Goal: Communication & Community: Participate in discussion

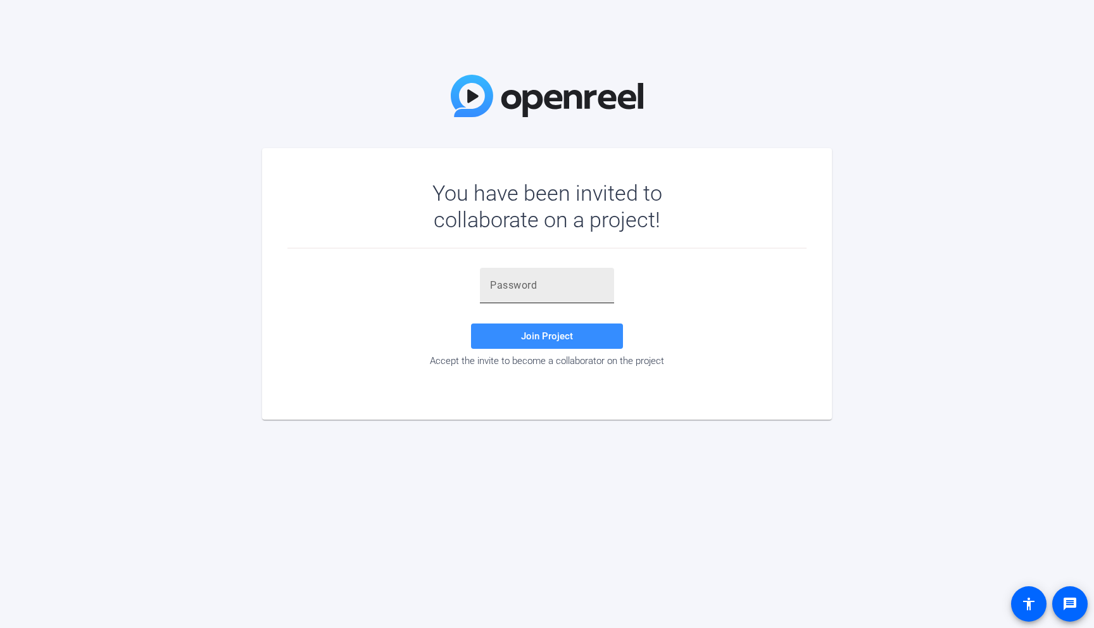
click at [538, 302] on div at bounding box center [547, 285] width 114 height 35
click at [545, 293] on div at bounding box center [547, 285] width 114 height 35
paste input "%FLyFP"
type input "%FLyFP"
click at [545, 340] on span "Join Project" at bounding box center [547, 336] width 52 height 11
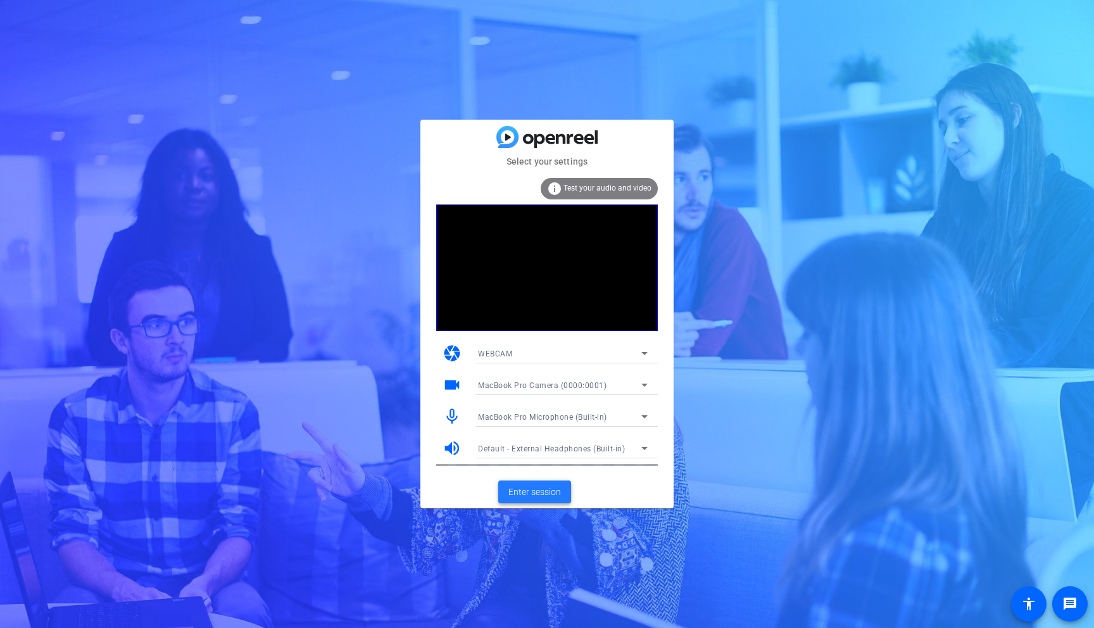
click at [541, 493] on span "Enter session" at bounding box center [534, 492] width 53 height 13
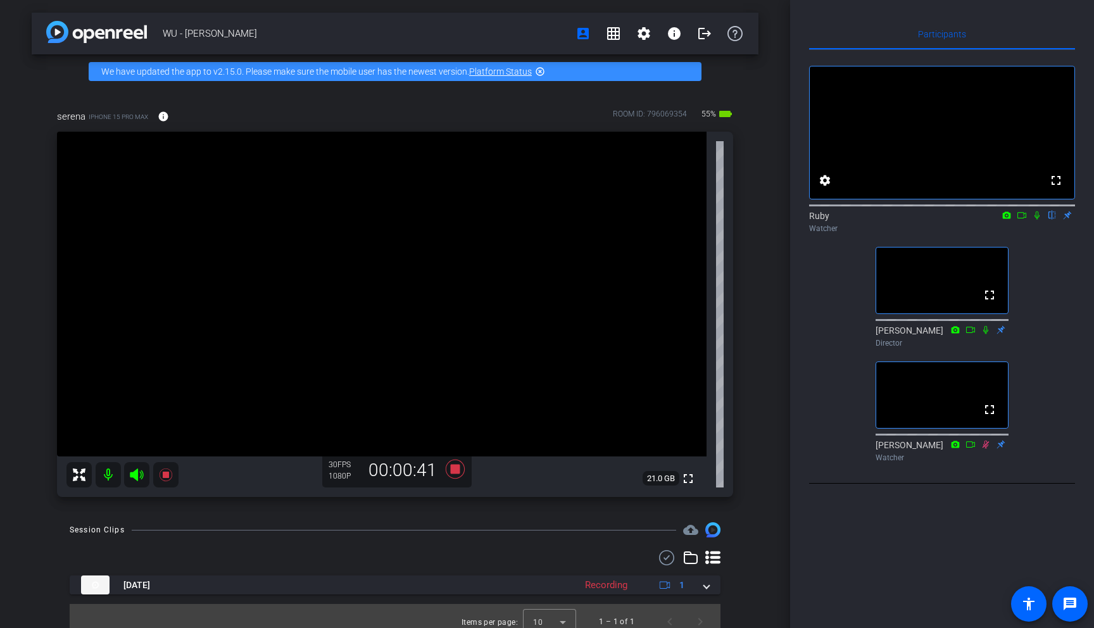
click at [1039, 220] on icon at bounding box center [1037, 215] width 10 height 9
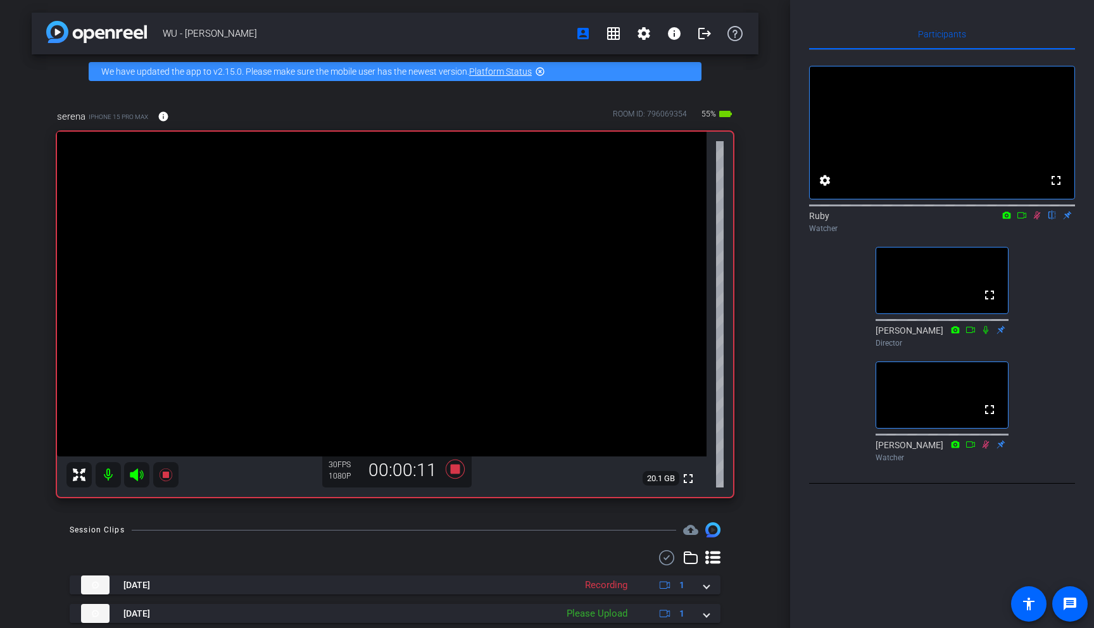
scroll to position [4, 0]
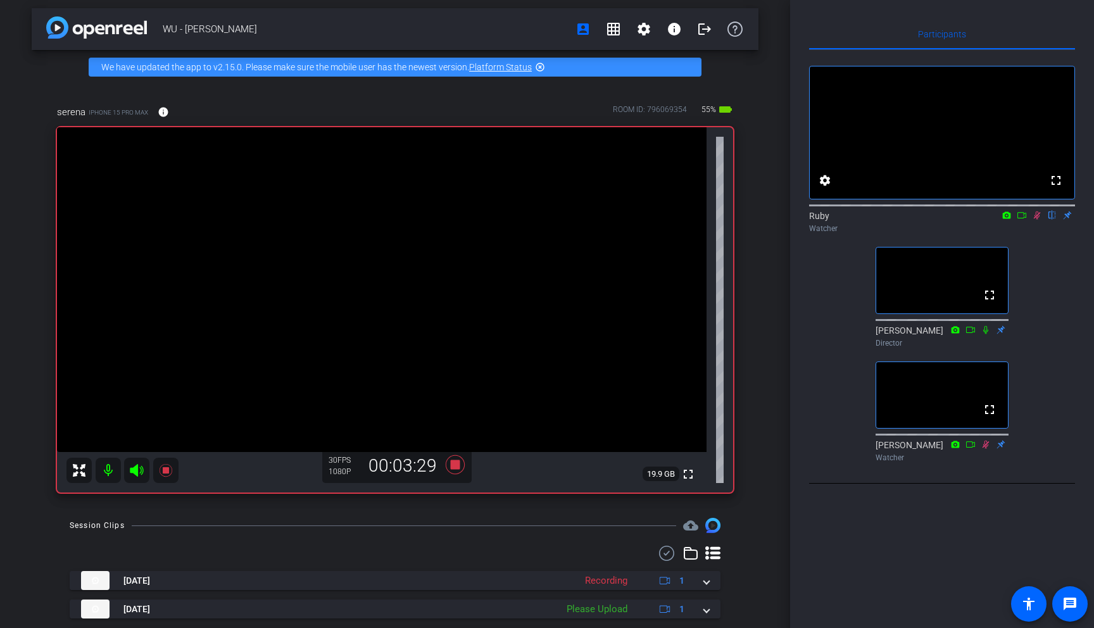
drag, startPoint x: 1037, startPoint y: 232, endPoint x: 1052, endPoint y: 309, distance: 78.6
click at [1052, 309] on div "fullscreen settings Ruby flip Watcher fullscreen [PERSON_NAME] Director fullscr…" at bounding box center [942, 258] width 266 height 417
click at [1055, 220] on mat-icon "flip" at bounding box center [1052, 214] width 15 height 11
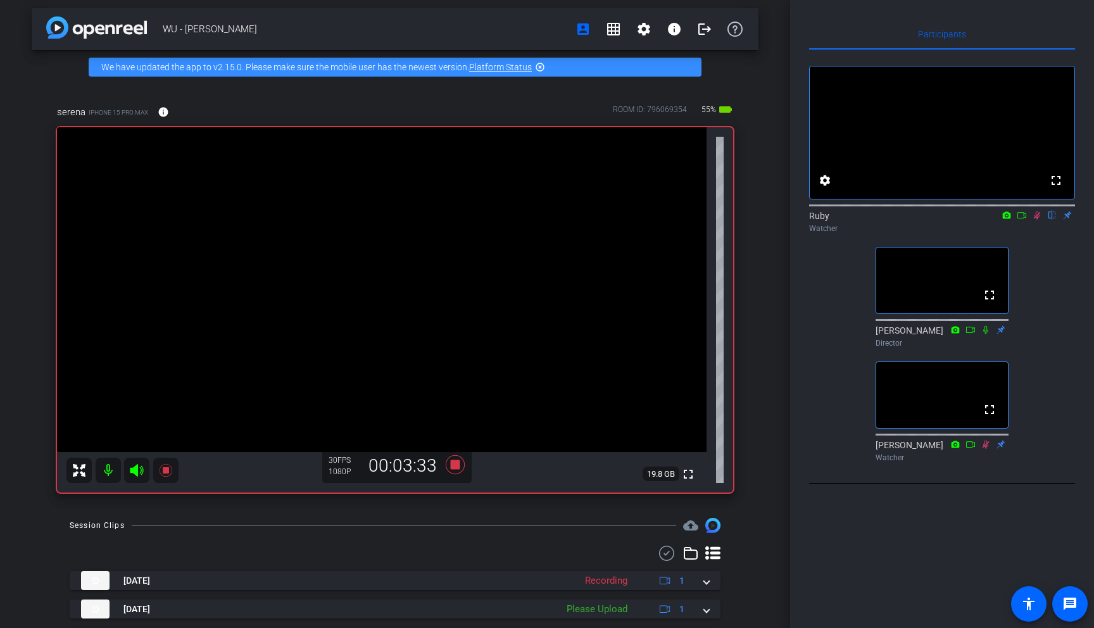
click at [1055, 220] on mat-icon "flip" at bounding box center [1052, 214] width 15 height 11
click at [828, 188] on mat-icon "settings" at bounding box center [825, 180] width 15 height 15
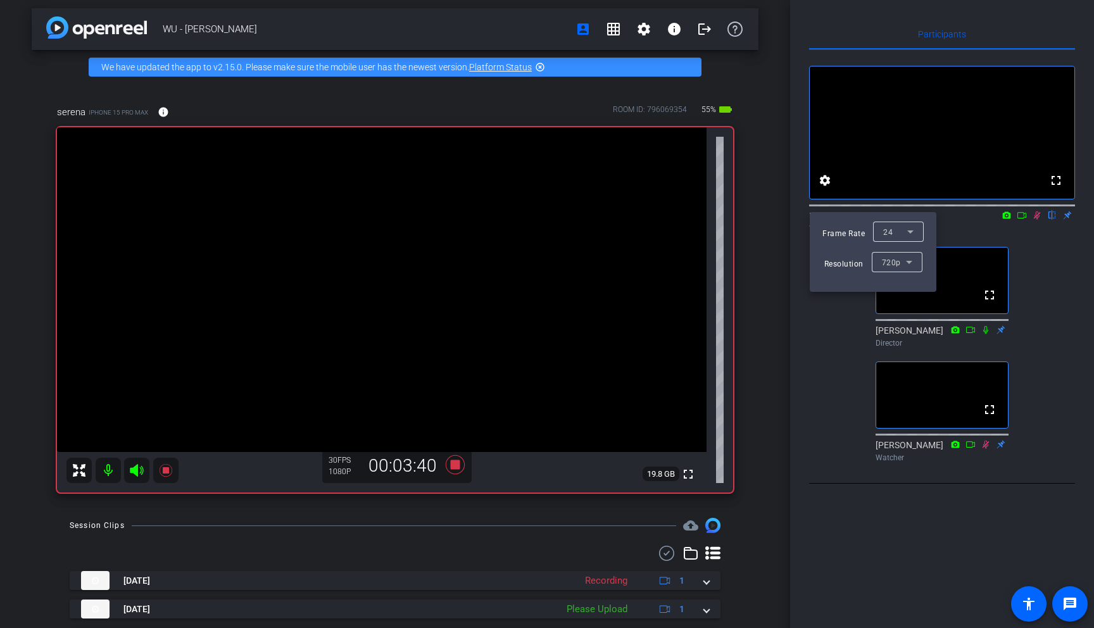
click at [900, 262] on div "720p" at bounding box center [894, 263] width 24 height 16
click at [830, 337] on div at bounding box center [547, 314] width 1094 height 628
click at [813, 414] on div at bounding box center [547, 314] width 1094 height 628
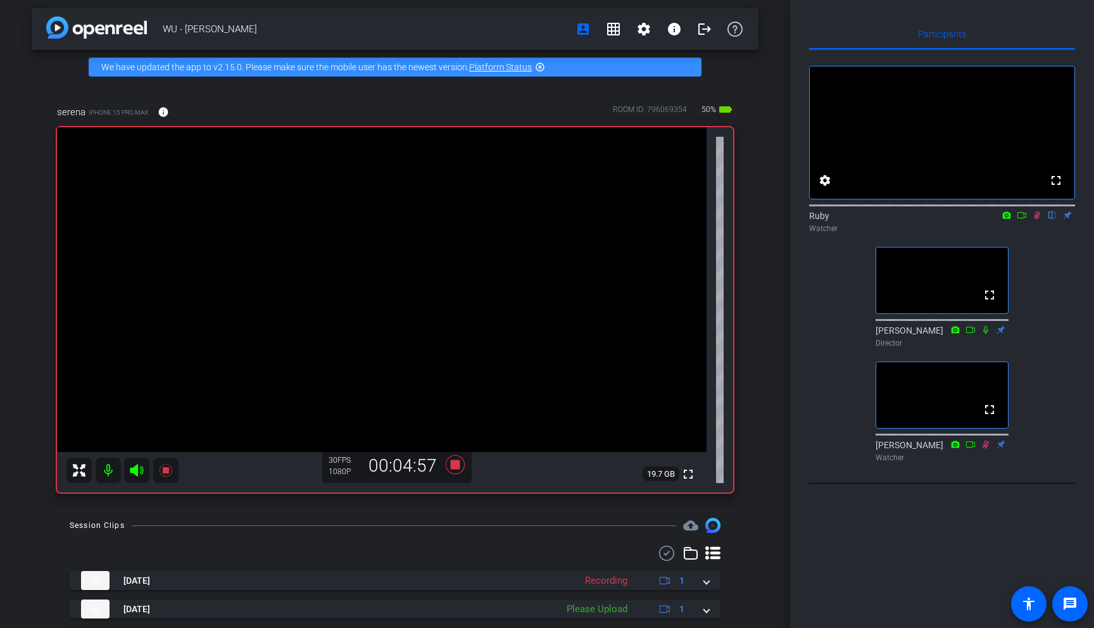
drag, startPoint x: 1036, startPoint y: 231, endPoint x: 1037, endPoint y: 266, distance: 34.9
click at [1037, 266] on div "fullscreen settings Ruby flip Watcher fullscreen [PERSON_NAME] Director fullscr…" at bounding box center [942, 258] width 266 height 417
click at [1036, 220] on icon at bounding box center [1037, 216] width 7 height 8
click at [1039, 220] on icon at bounding box center [1037, 215] width 10 height 9
click at [1039, 220] on icon at bounding box center [1037, 216] width 7 height 8
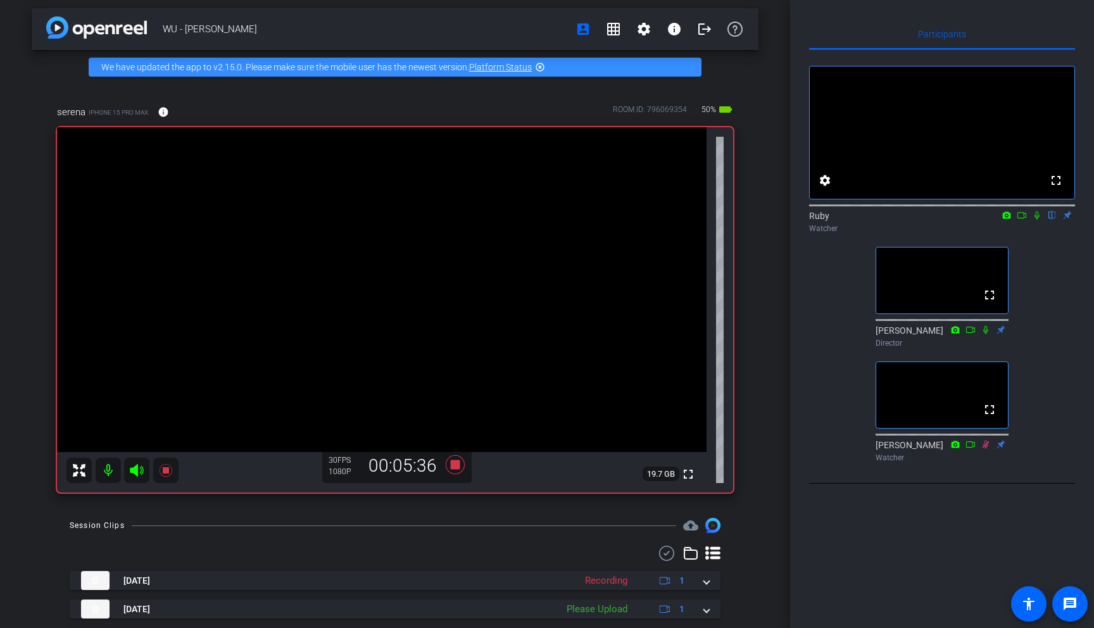
click at [1038, 220] on icon at bounding box center [1037, 215] width 10 height 9
click at [1035, 220] on icon at bounding box center [1037, 215] width 10 height 9
click at [1037, 220] on icon at bounding box center [1037, 216] width 7 height 8
click at [1041, 220] on icon at bounding box center [1037, 215] width 10 height 9
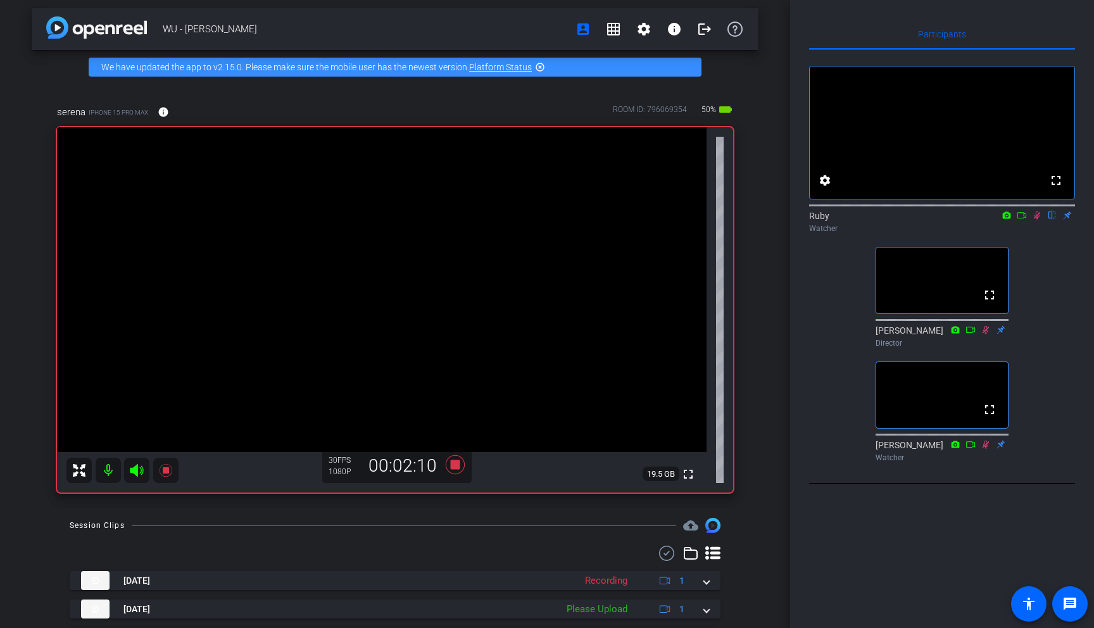
click at [1037, 220] on icon at bounding box center [1037, 215] width 10 height 9
click at [1039, 220] on icon at bounding box center [1037, 216] width 5 height 8
click at [1039, 220] on icon at bounding box center [1037, 216] width 7 height 8
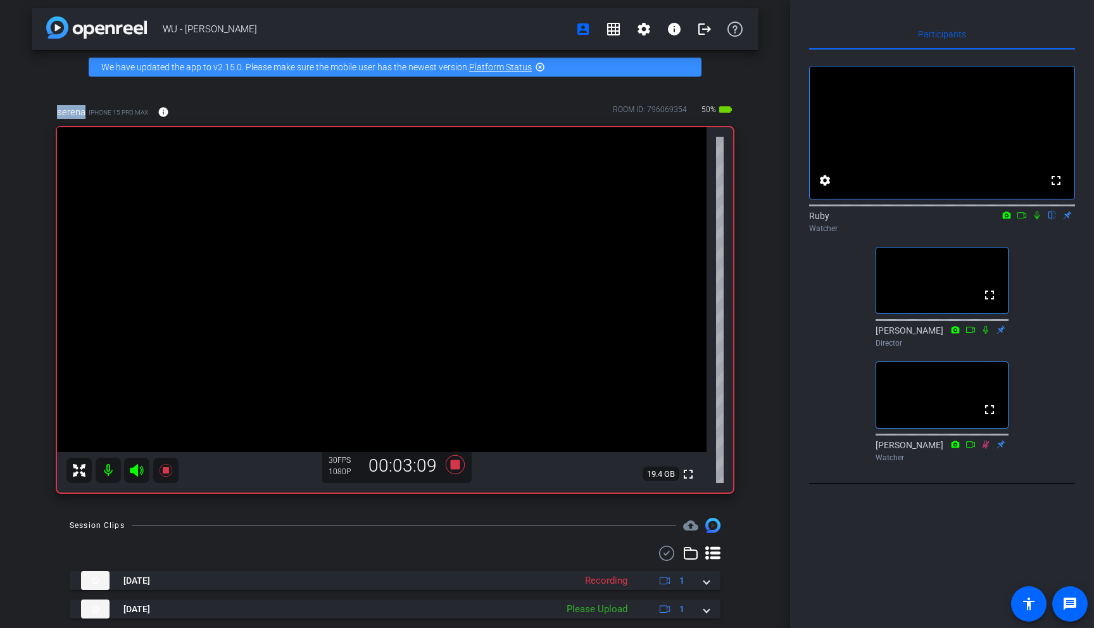
drag, startPoint x: 59, startPoint y: 111, endPoint x: 83, endPoint y: 111, distance: 24.1
click at [83, 111] on div "serena iPhone 15 Pro Max info ROOM ID: 796069354 50% battery_std fullscreen 19.…" at bounding box center [395, 294] width 727 height 421
click at [792, 306] on div "Participants fullscreen settings Ruby flip Watcher fullscreen [PERSON_NAME] Dir…" at bounding box center [942, 314] width 304 height 628
click at [1035, 220] on icon at bounding box center [1037, 215] width 10 height 9
click at [1037, 220] on icon at bounding box center [1037, 215] width 10 height 9
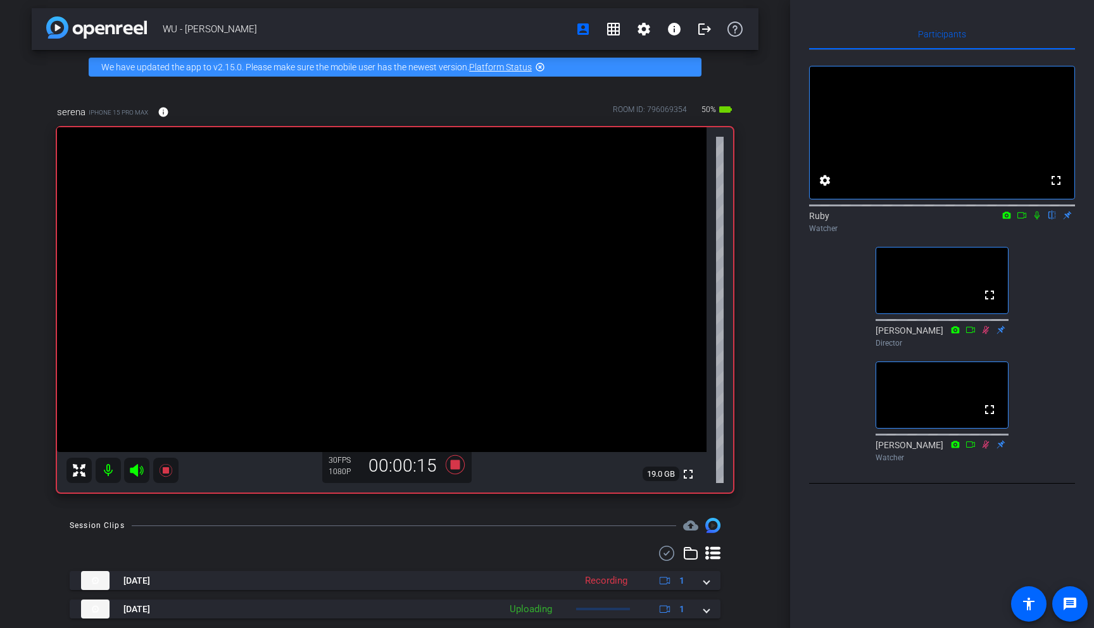
click at [1035, 220] on icon at bounding box center [1037, 215] width 10 height 9
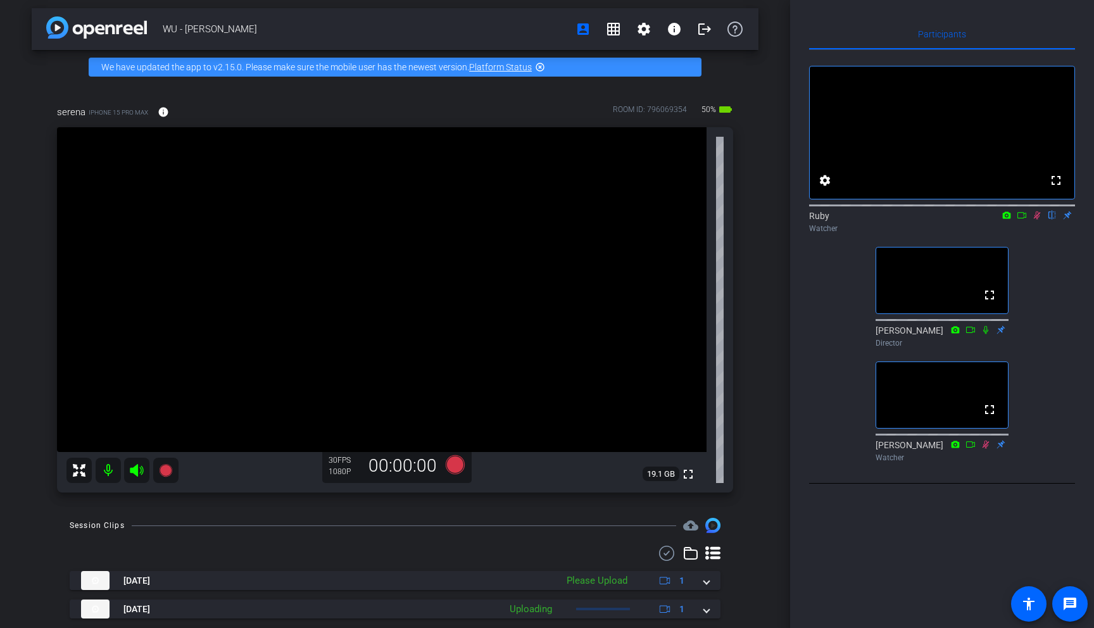
click at [1035, 220] on icon at bounding box center [1037, 215] width 10 height 9
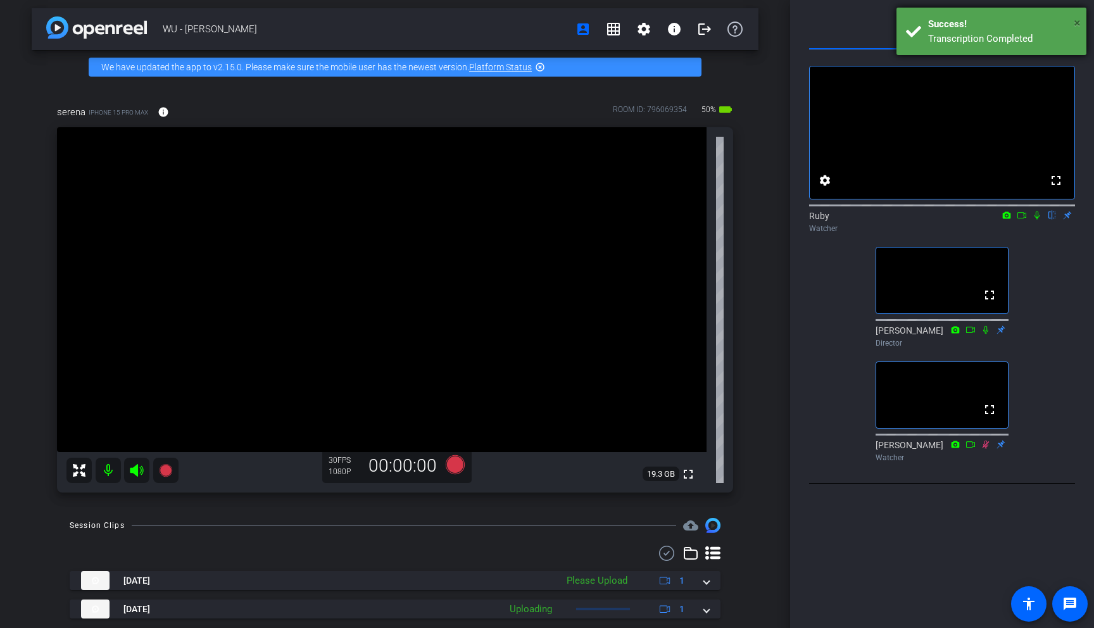
click at [1076, 19] on span "×" at bounding box center [1077, 22] width 7 height 15
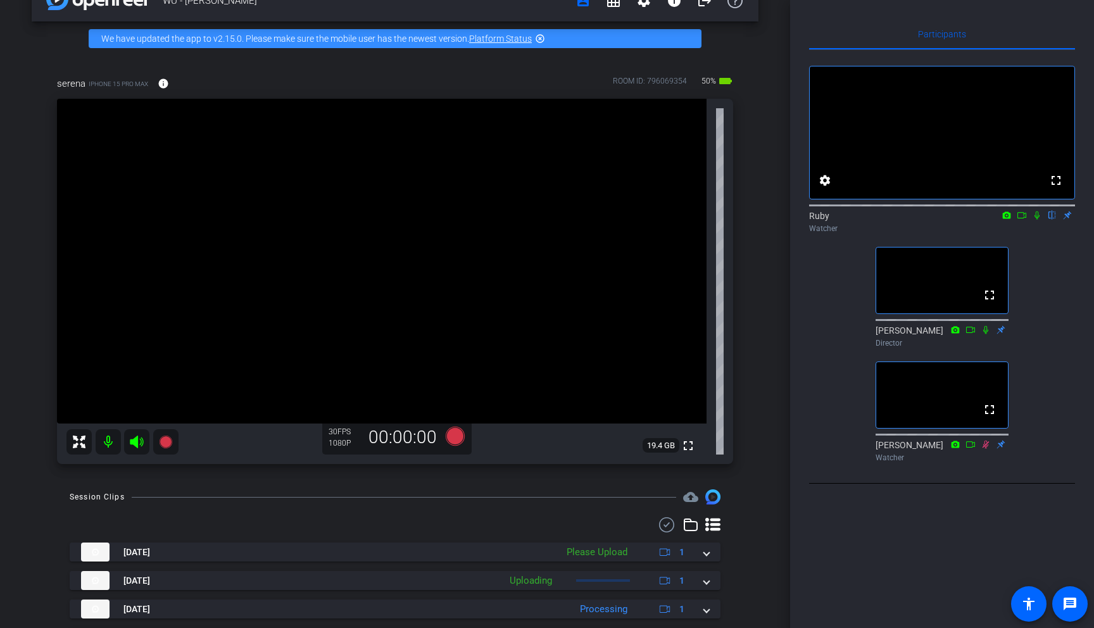
scroll to position [0, 0]
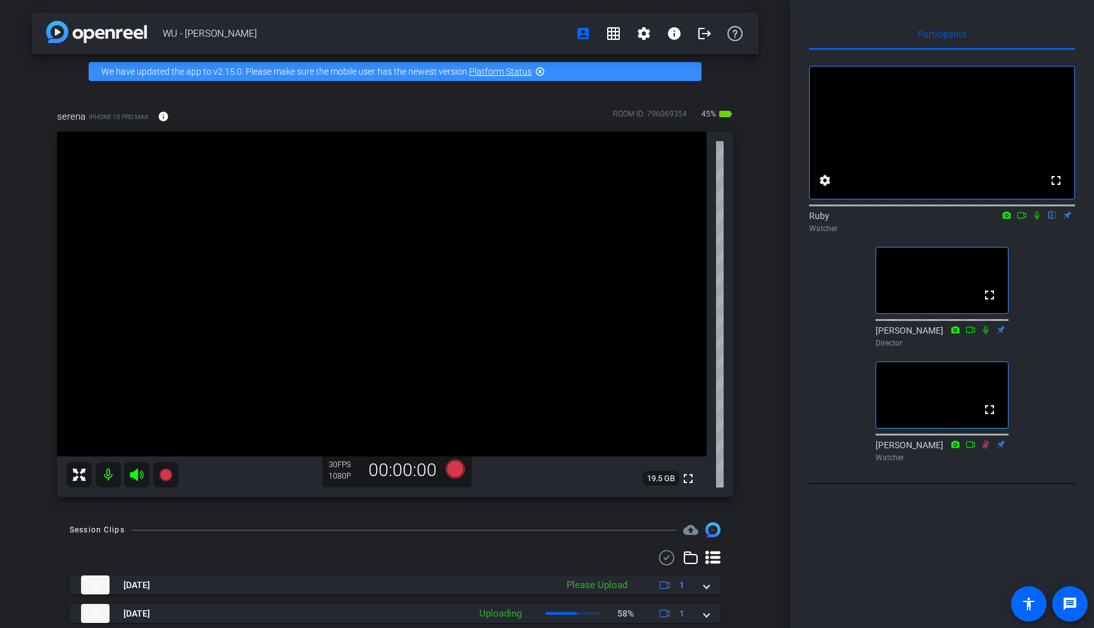
click at [1037, 220] on icon at bounding box center [1037, 215] width 10 height 9
click at [1038, 220] on icon at bounding box center [1037, 216] width 7 height 8
click at [1038, 220] on icon at bounding box center [1037, 215] width 10 height 9
click at [1037, 220] on icon at bounding box center [1037, 215] width 10 height 9
drag, startPoint x: 54, startPoint y: 117, endPoint x: 86, endPoint y: 117, distance: 31.7
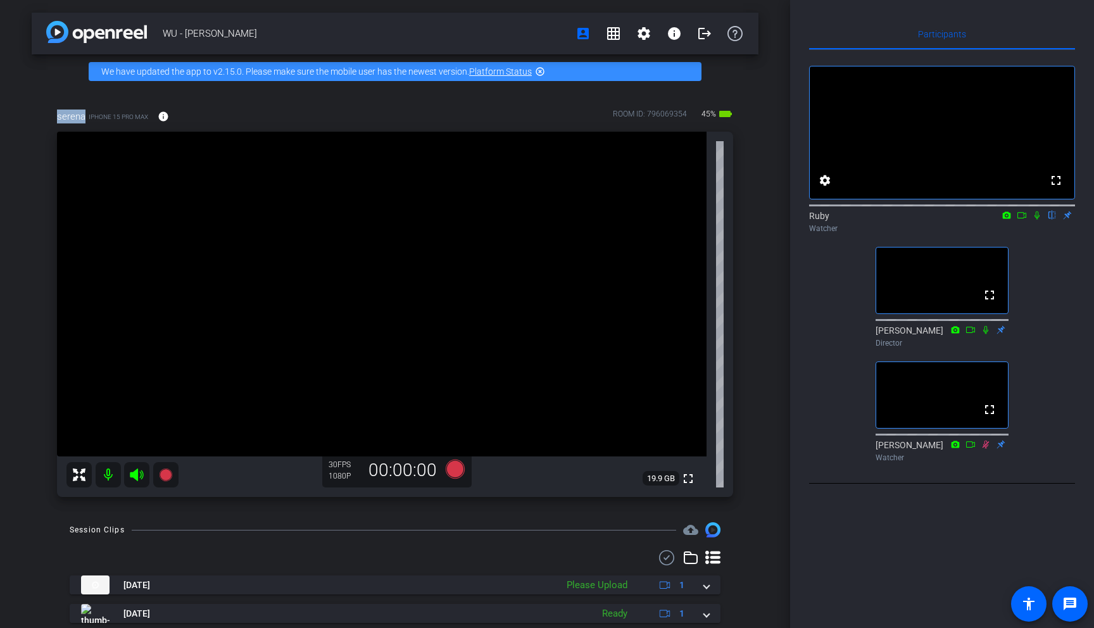
click at [86, 117] on div "serena iPhone 15 Pro Max info ROOM ID: 796069354 45% battery_std fullscreen 19.…" at bounding box center [395, 299] width 727 height 421
click at [86, 118] on div "serena iPhone 15 Pro Max info" at bounding box center [118, 116] width 122 height 30
drag, startPoint x: 85, startPoint y: 119, endPoint x: 44, endPoint y: 119, distance: 41.2
click at [44, 119] on div "serena iPhone 15 Pro Max info ROOM ID: 796069354 45% battery_std fullscreen 19.…" at bounding box center [395, 299] width 727 height 421
drag, startPoint x: 45, startPoint y: 118, endPoint x: 51, endPoint y: 117, distance: 6.4
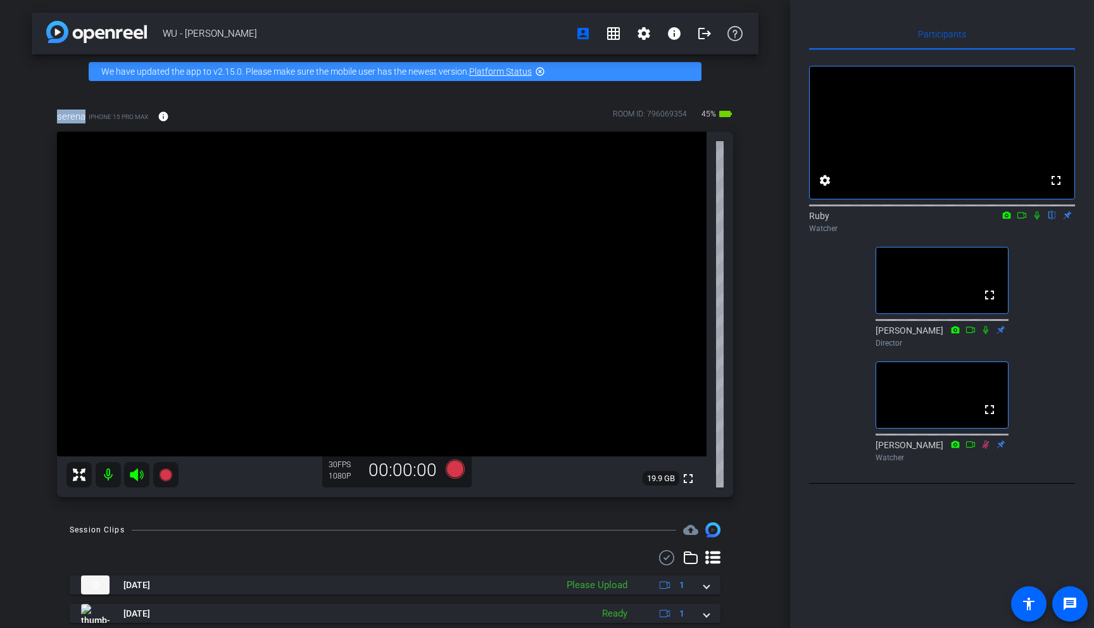
click at [45, 118] on div "serena iPhone 15 Pro Max info ROOM ID: 796069354 45% battery_std fullscreen 19.…" at bounding box center [395, 299] width 727 height 421
drag, startPoint x: 68, startPoint y: 117, endPoint x: 87, endPoint y: 117, distance: 19.0
click at [87, 117] on div "serena iPhone 15 Pro Max info ROOM ID: 796069354 45% battery_std fullscreen 19.…" at bounding box center [395, 299] width 727 height 421
drag, startPoint x: 87, startPoint y: 118, endPoint x: 61, endPoint y: 123, distance: 26.0
click at [87, 118] on div "serena iPhone 15 Pro Max info" at bounding box center [118, 116] width 122 height 30
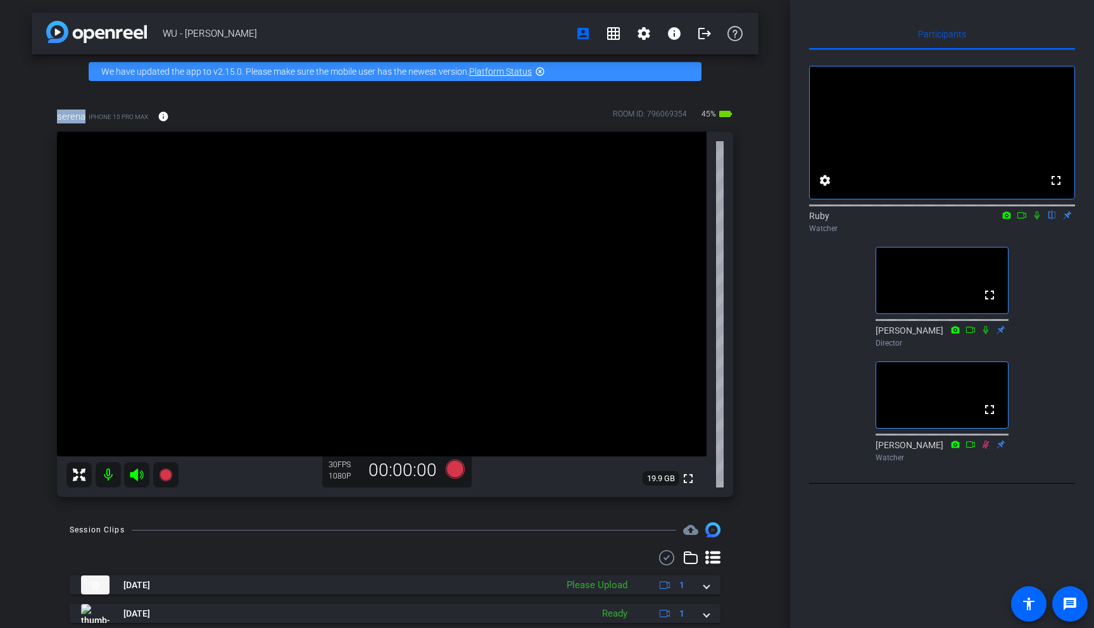
drag, startPoint x: 54, startPoint y: 121, endPoint x: 88, endPoint y: 118, distance: 34.3
click at [84, 118] on div "serena iPhone 15 Pro Max info ROOM ID: 796069354 45% battery_std fullscreen 19.…" at bounding box center [395, 299] width 727 height 421
click at [786, 198] on div "WU - [PERSON_NAME] account_box grid_on settings info logout We have updated the…" at bounding box center [395, 314] width 790 height 628
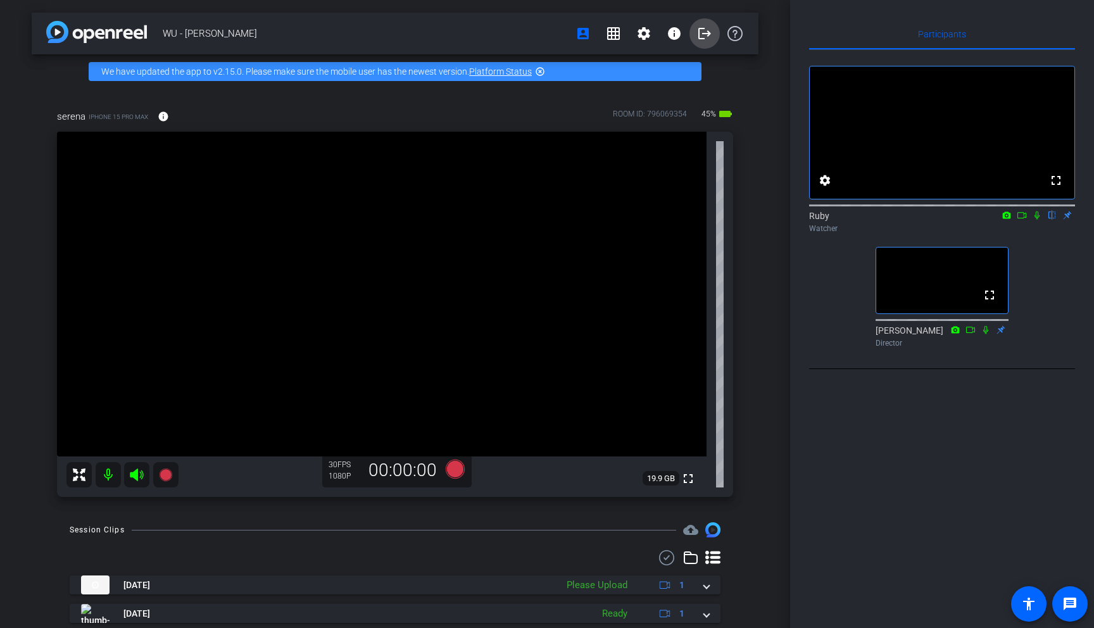
click at [705, 38] on mat-icon "logout" at bounding box center [704, 33] width 15 height 15
